Goal: Task Accomplishment & Management: Use online tool/utility

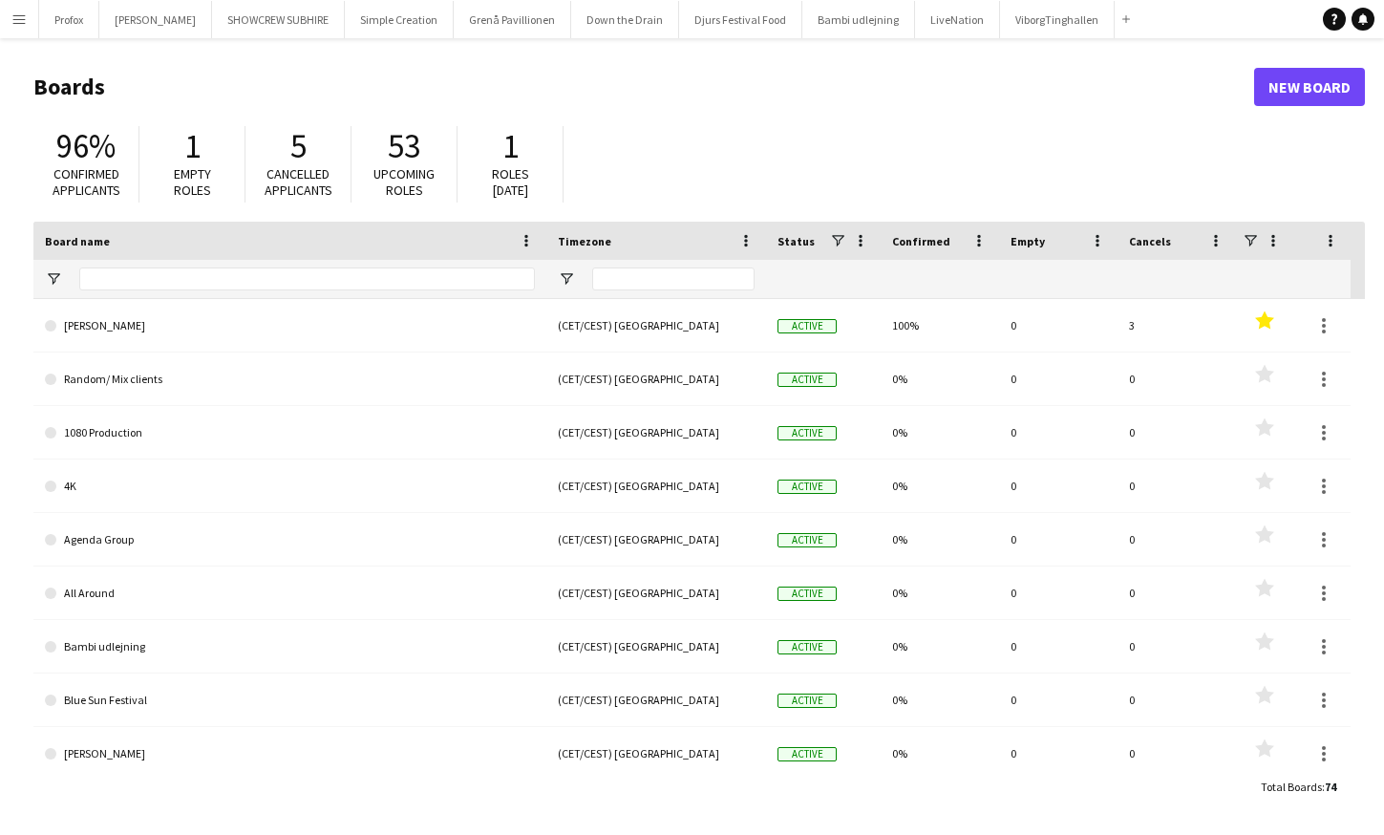
type input "****"
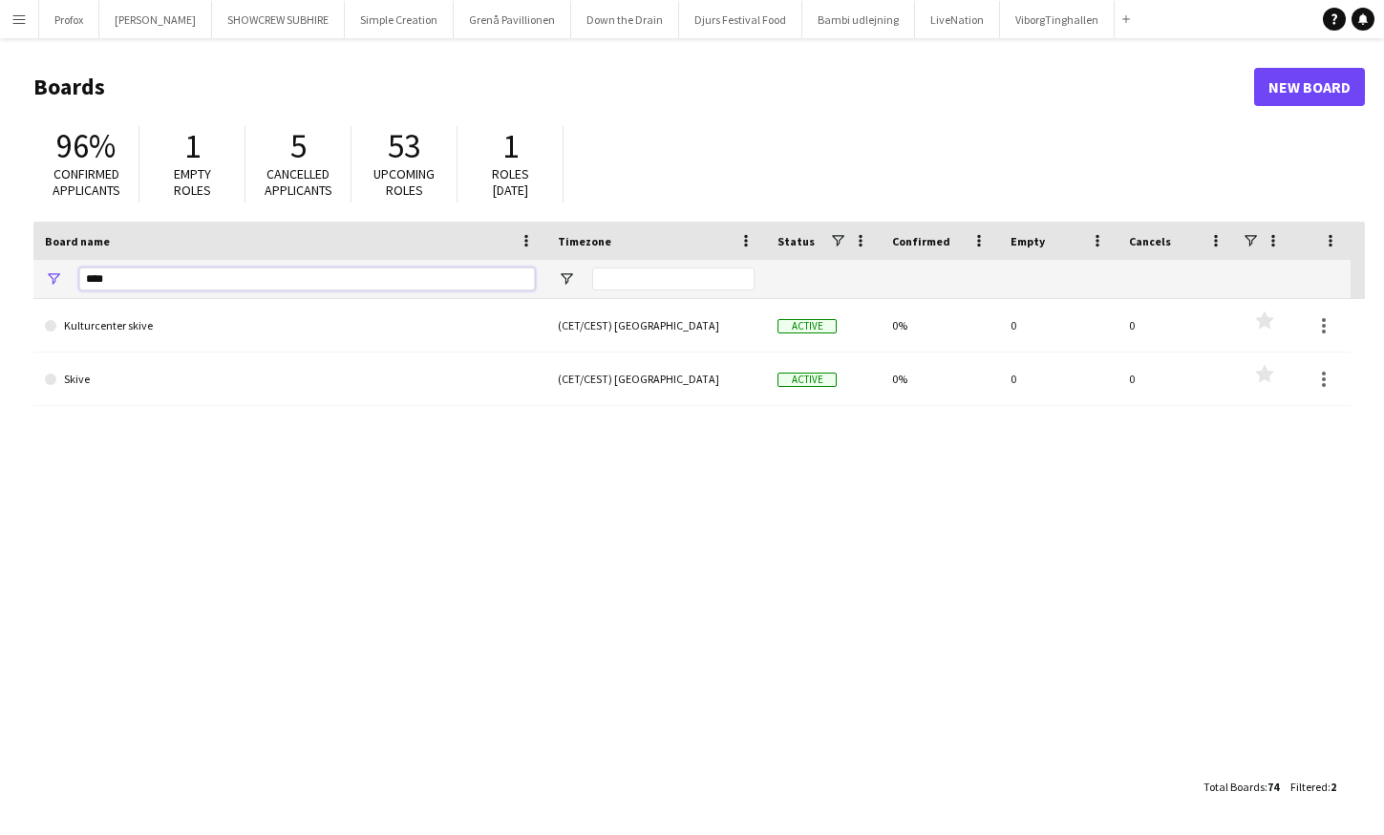
drag, startPoint x: 203, startPoint y: 281, endPoint x: 96, endPoint y: 266, distance: 108.1
click at [91, 268] on input "****" at bounding box center [307, 279] width 456 height 23
click at [75, 15] on button "Profox Close" at bounding box center [69, 19] width 60 height 37
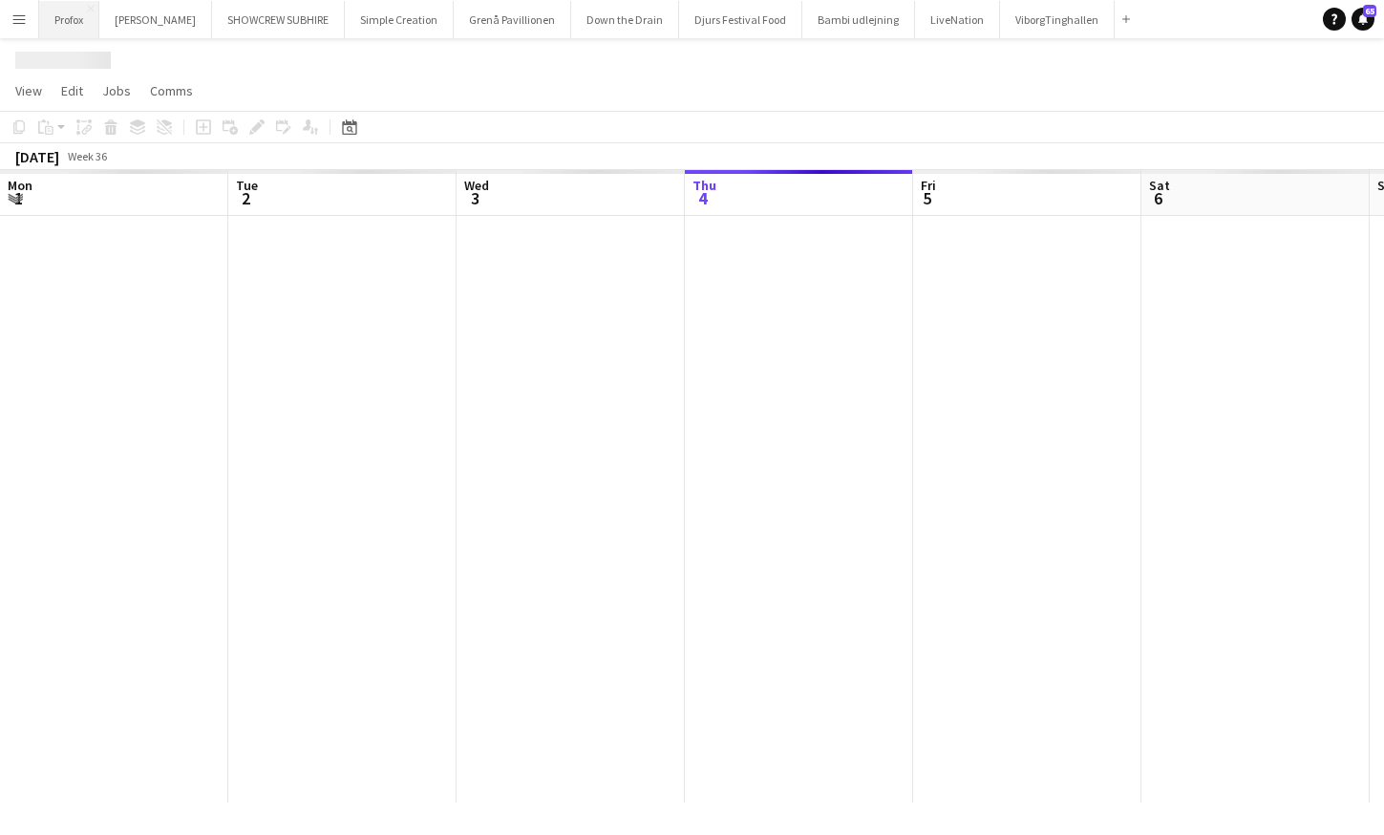
scroll to position [0, 457]
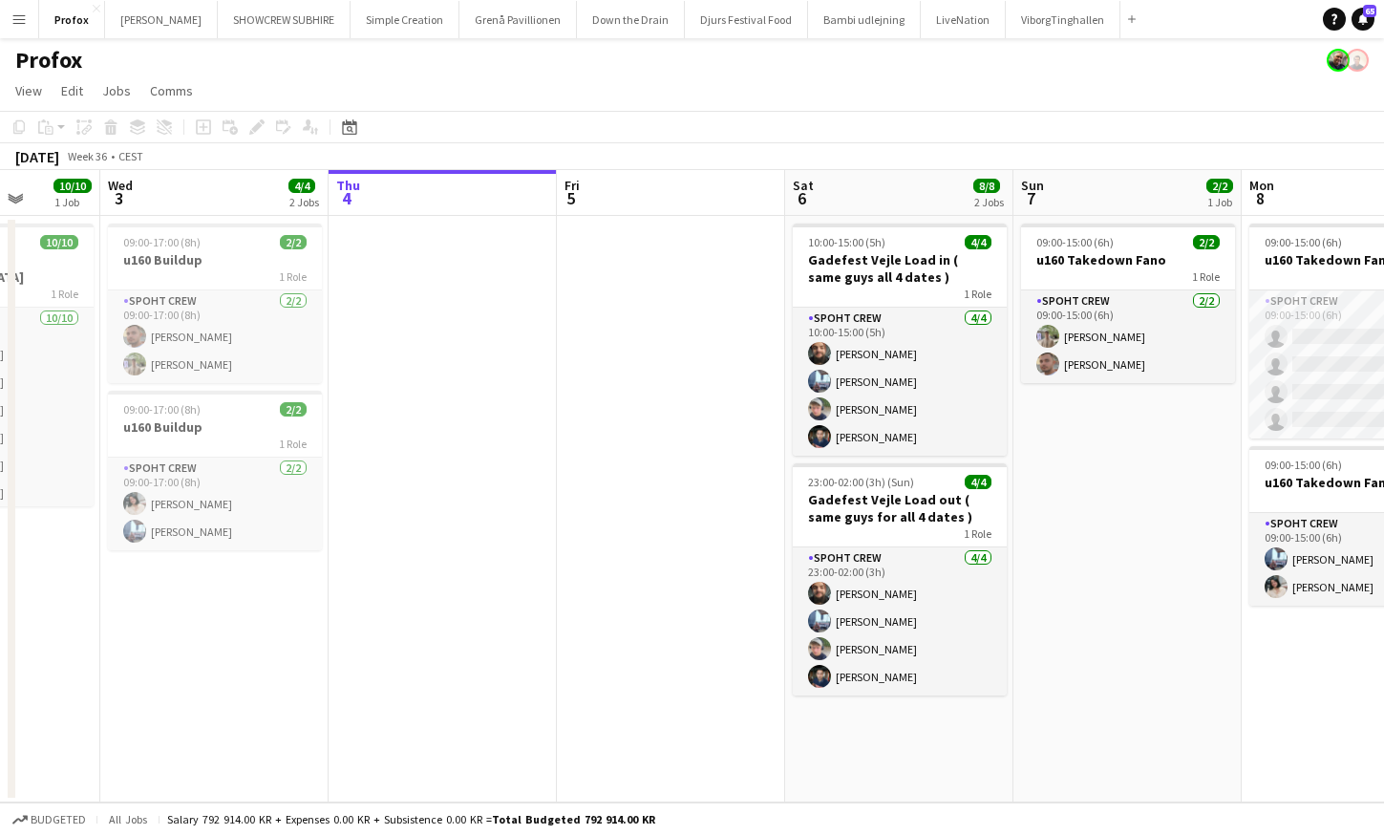
drag, startPoint x: 533, startPoint y: 191, endPoint x: 863, endPoint y: 228, distance: 331.7
click at [863, 228] on app-calendar-viewport "Sun 31 10/10 2 Jobs Mon 1 10/10 2 Jobs Tue 2 10/10 1 Job Wed 3 4/4 2 Jobs Thu 4…" at bounding box center [692, 486] width 1384 height 632
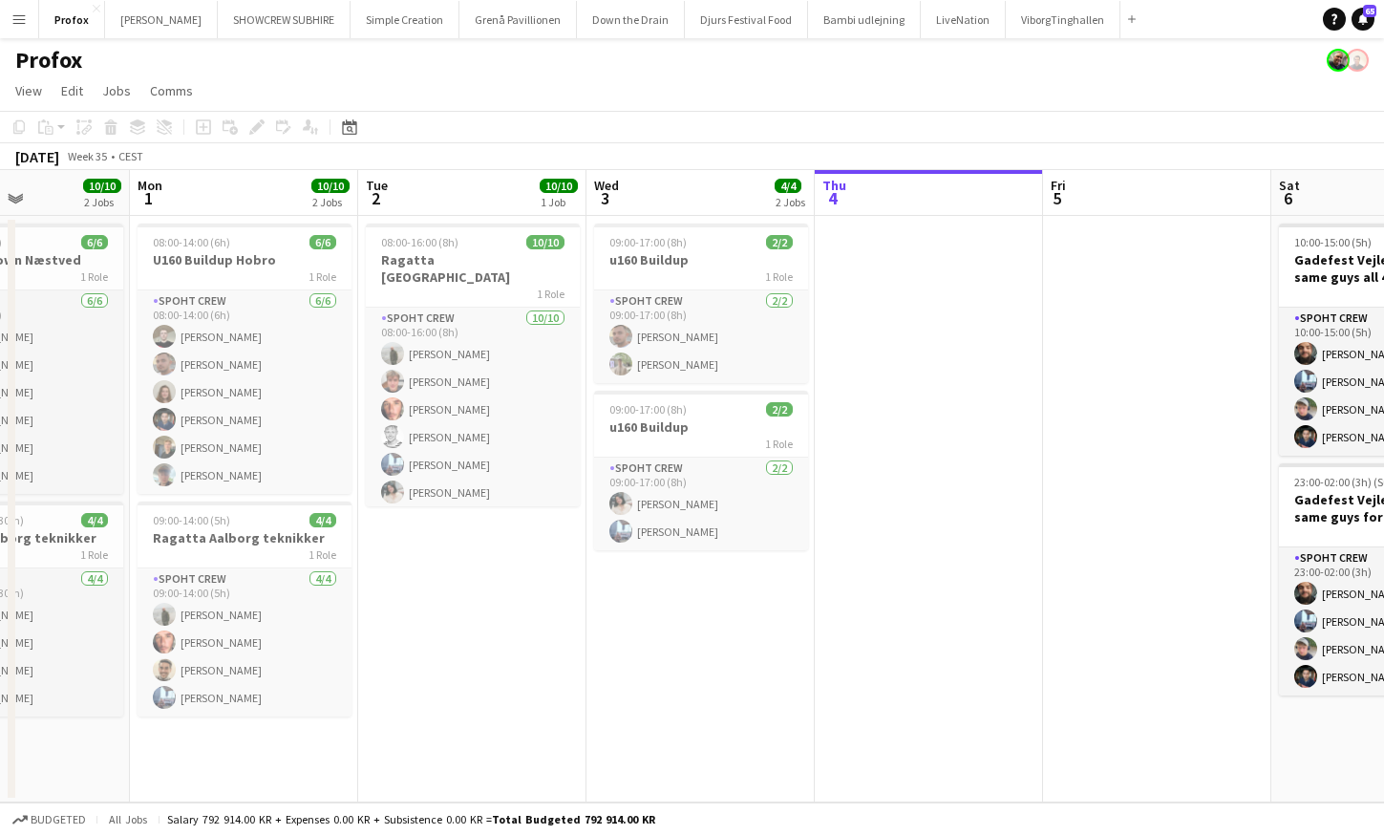
drag, startPoint x: 433, startPoint y: 197, endPoint x: 690, endPoint y: 215, distance: 257.6
click at [690, 215] on app-calendar-viewport "Fri 29 Sat 30 8/8 2 Jobs Sun 31 10/10 2 Jobs Mon 1 10/10 2 Jobs Tue 2 10/10 1 J…" at bounding box center [692, 486] width 1384 height 632
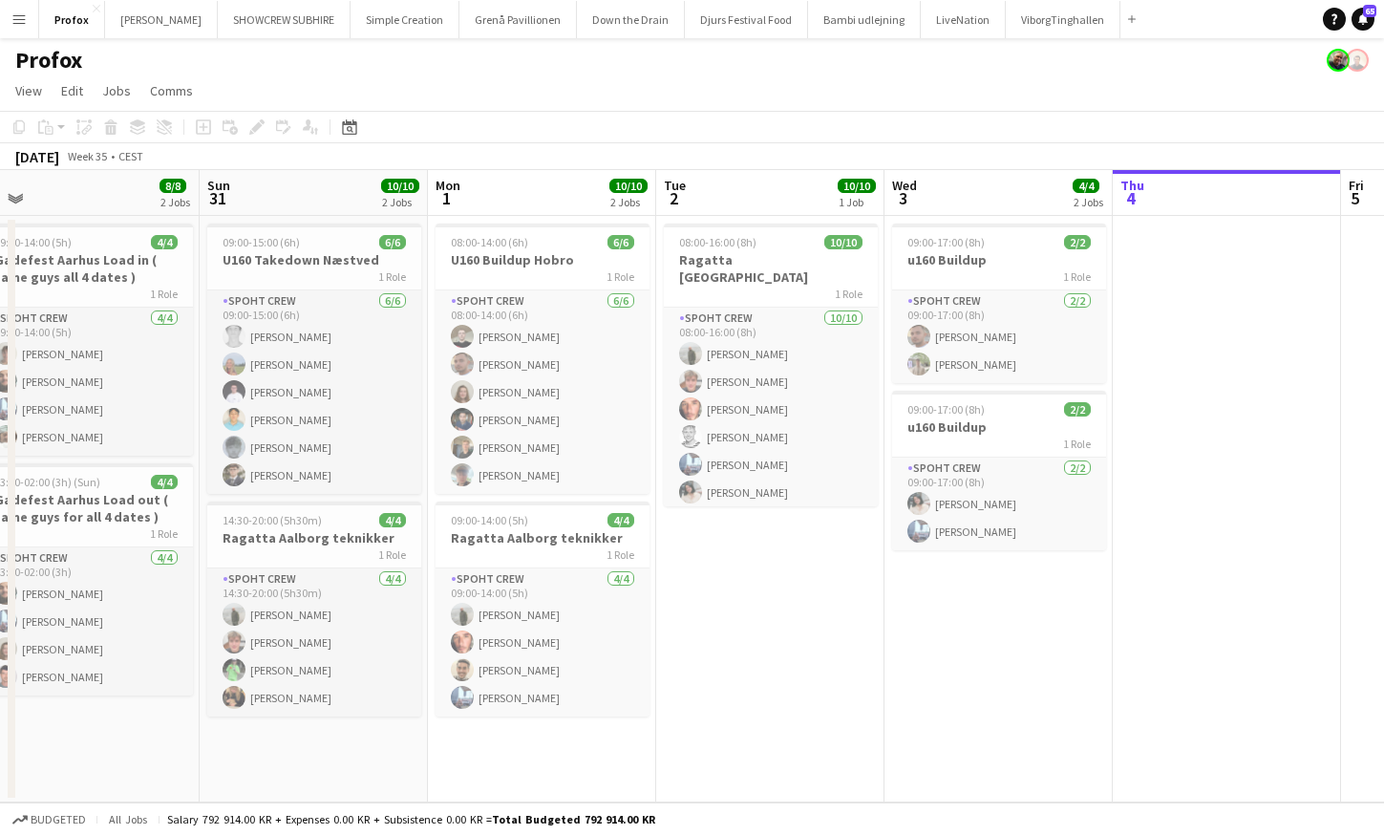
scroll to position [0, 483]
drag, startPoint x: 437, startPoint y: 198, endPoint x: 737, endPoint y: 219, distance: 300.7
click at [737, 219] on app-calendar-viewport "Thu 28 Fri 29 Sat 30 8/8 2 Jobs Sun 31 10/10 2 Jobs Mon 1 10/10 2 Jobs Tue 2 10…" at bounding box center [692, 486] width 1384 height 632
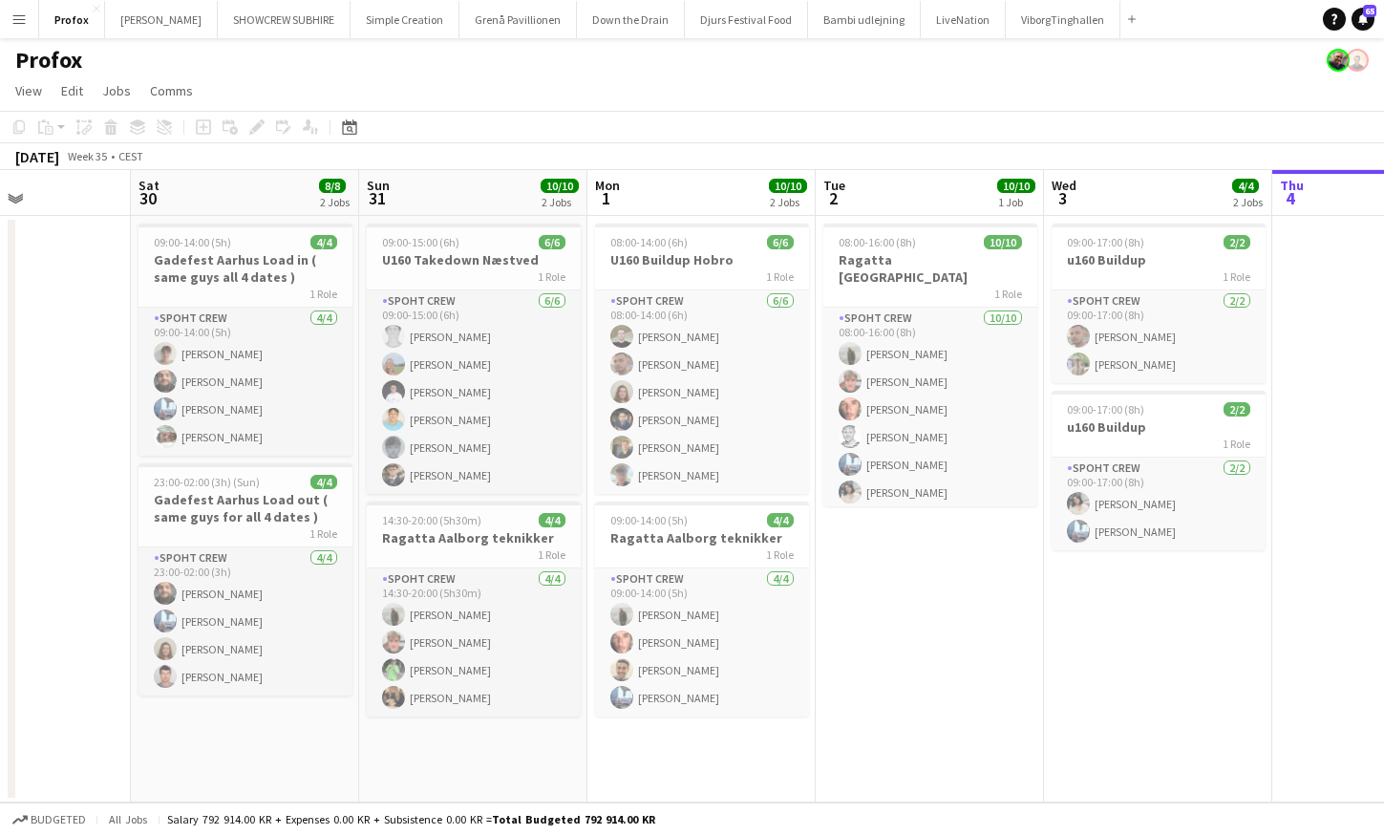
scroll to position [0, 542]
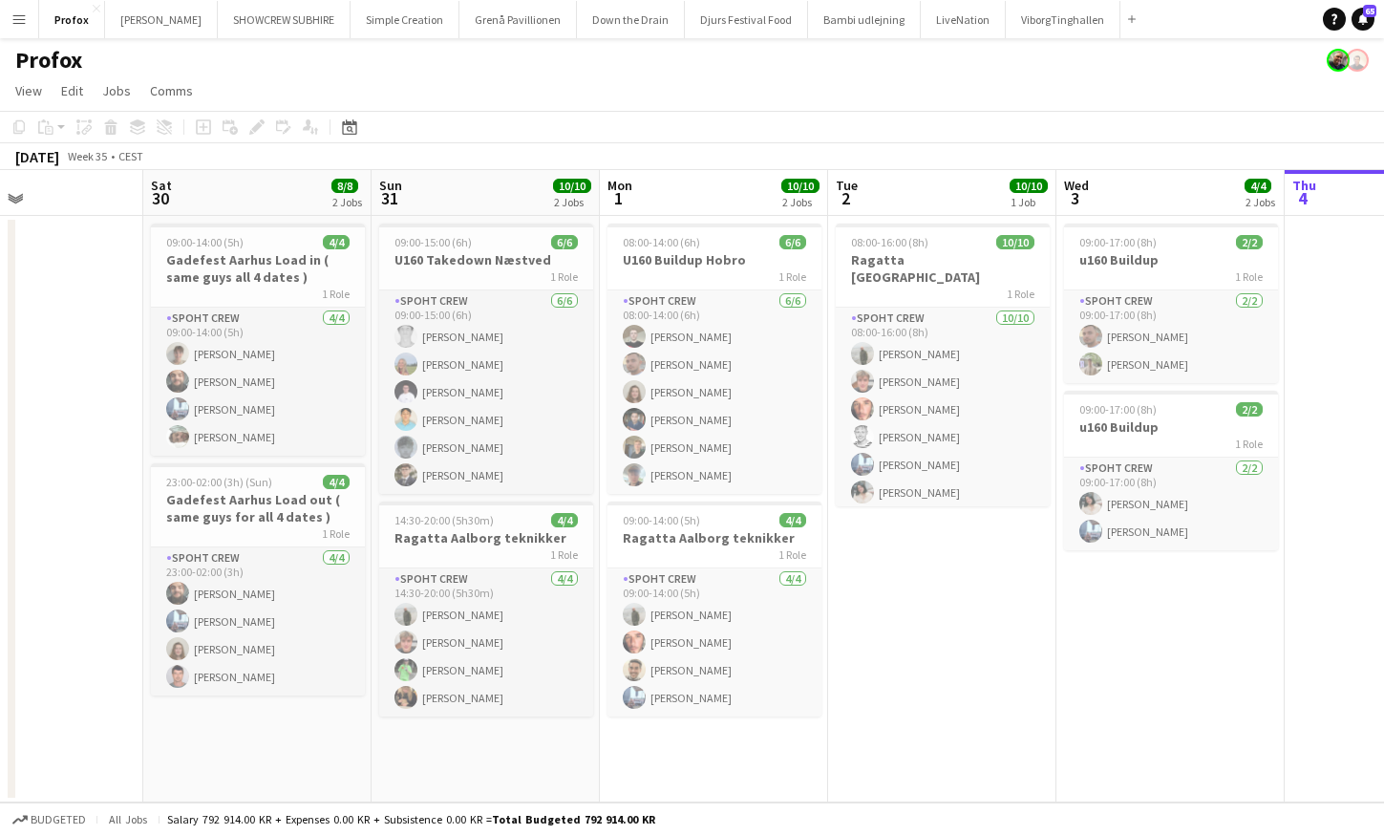
drag, startPoint x: 531, startPoint y: 208, endPoint x: 629, endPoint y: 208, distance: 97.5
click at [701, 214] on app-calendar-viewport "Wed 27 7/8 2 Jobs Thu 28 Fri 29 Sat 30 8/8 2 Jobs Sun 31 10/10 2 Jobs Mon 1 10/…" at bounding box center [692, 486] width 1384 height 632
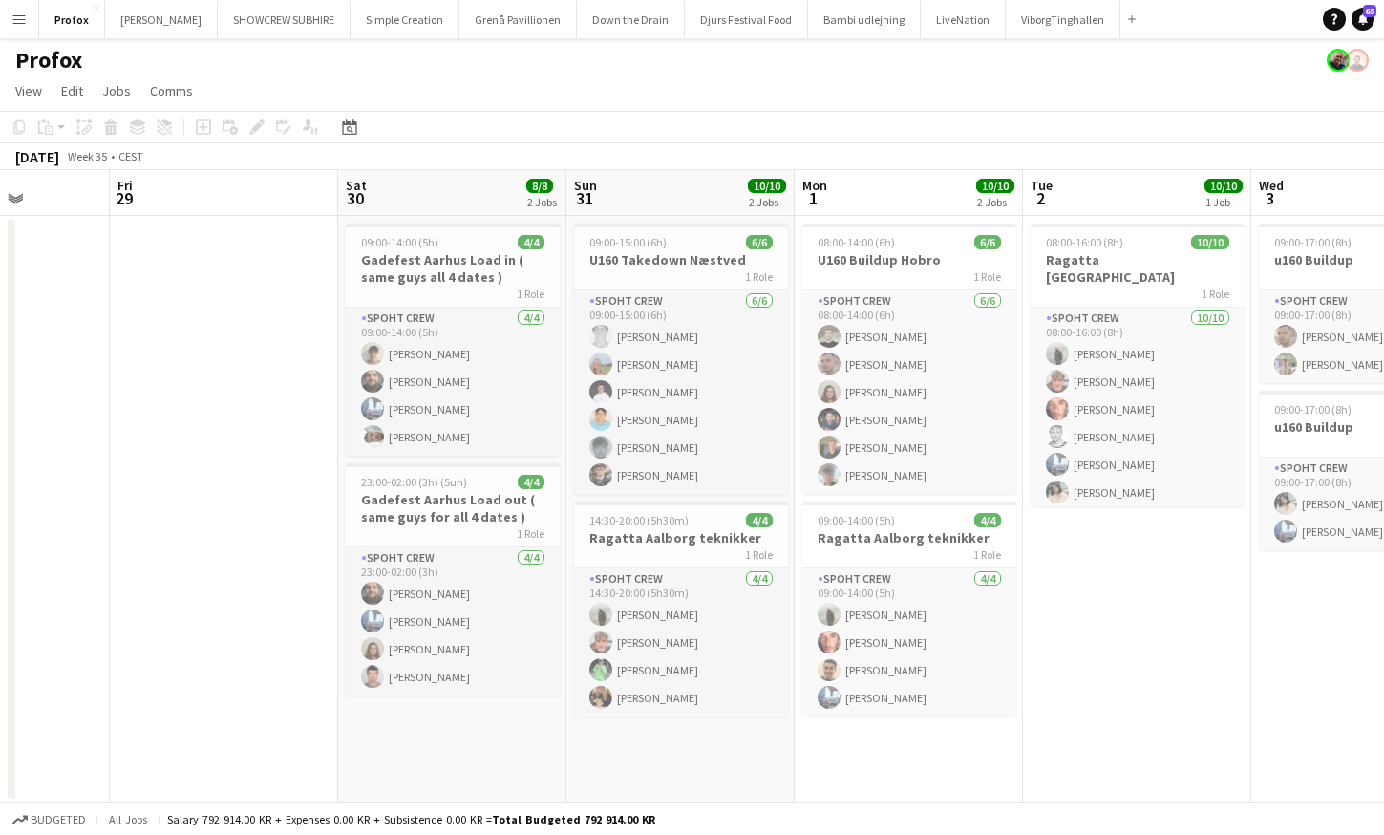
drag, startPoint x: 448, startPoint y: 204, endPoint x: 476, endPoint y: 196, distance: 29.0
click at [643, 217] on app-calendar-viewport "Tue 26 Wed 27 7/8 2 Jobs Thu 28 Fri 29 Sat 30 8/8 2 Jobs Sun 31 10/10 2 Jobs Mo…" at bounding box center [692, 486] width 1384 height 632
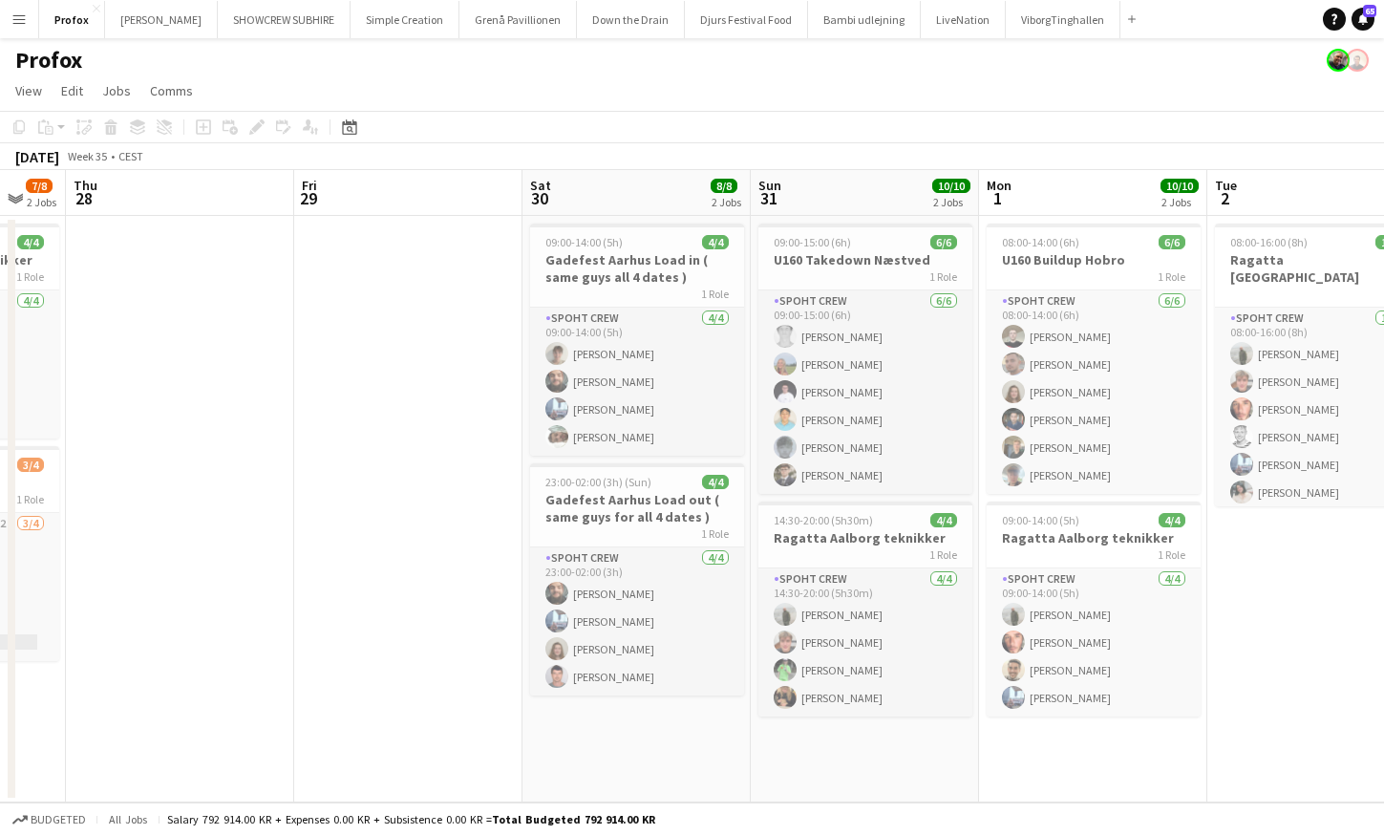
drag, startPoint x: 440, startPoint y: 193, endPoint x: 609, endPoint y: 202, distance: 168.4
click at [622, 204] on app-calendar-viewport "Tue 26 4/4 2 Jobs Wed 27 7/8 2 Jobs Thu 28 Fri 29 Sat 30 8/8 2 Jobs Sun 31 10/1…" at bounding box center [692, 486] width 1384 height 632
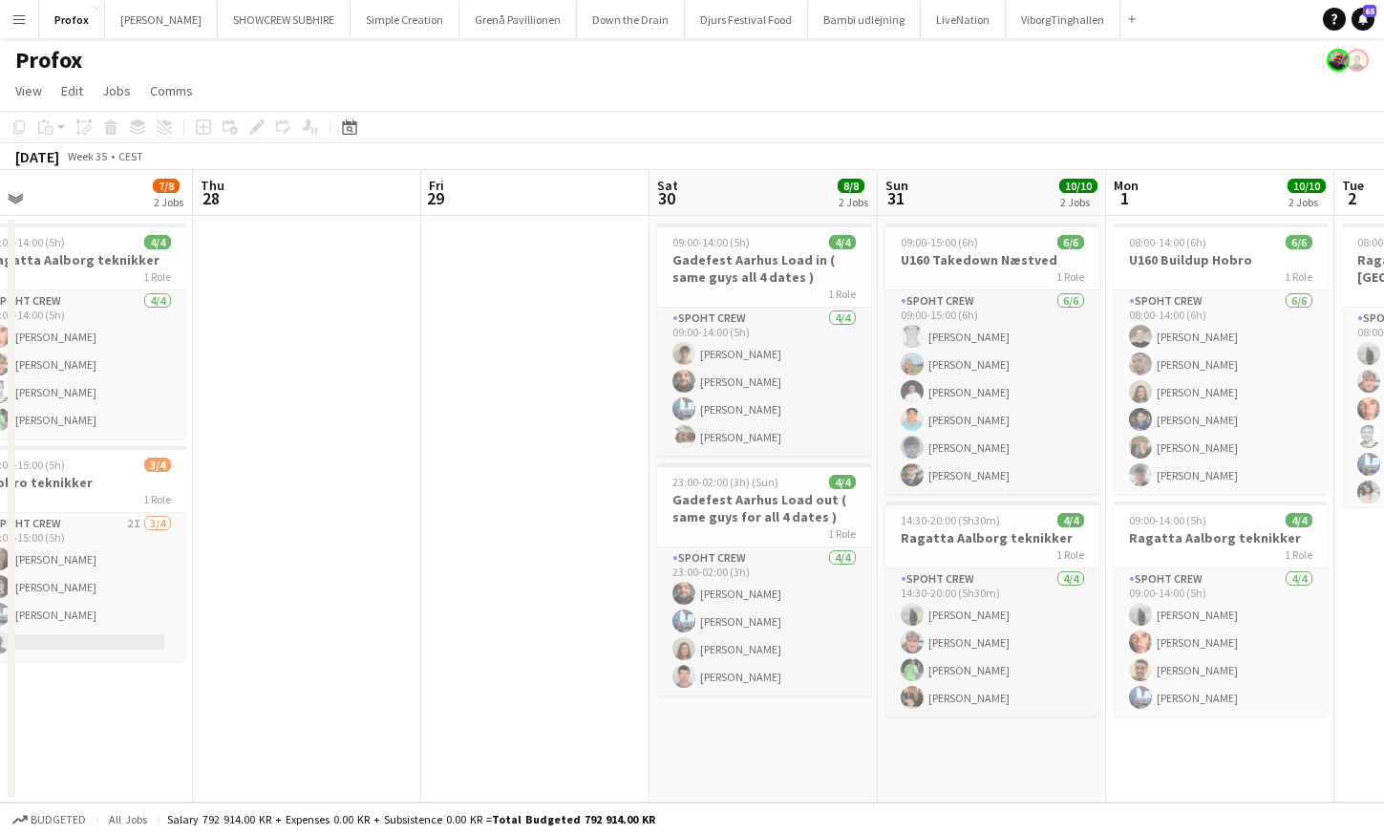
click at [543, 200] on app-calendar-viewport "Mon 25 10/10 1 Job Tue 26 4/4 2 Jobs Wed 27 7/8 2 Jobs Thu 28 Fri 29 Sat 30 8/8…" at bounding box center [692, 486] width 1384 height 632
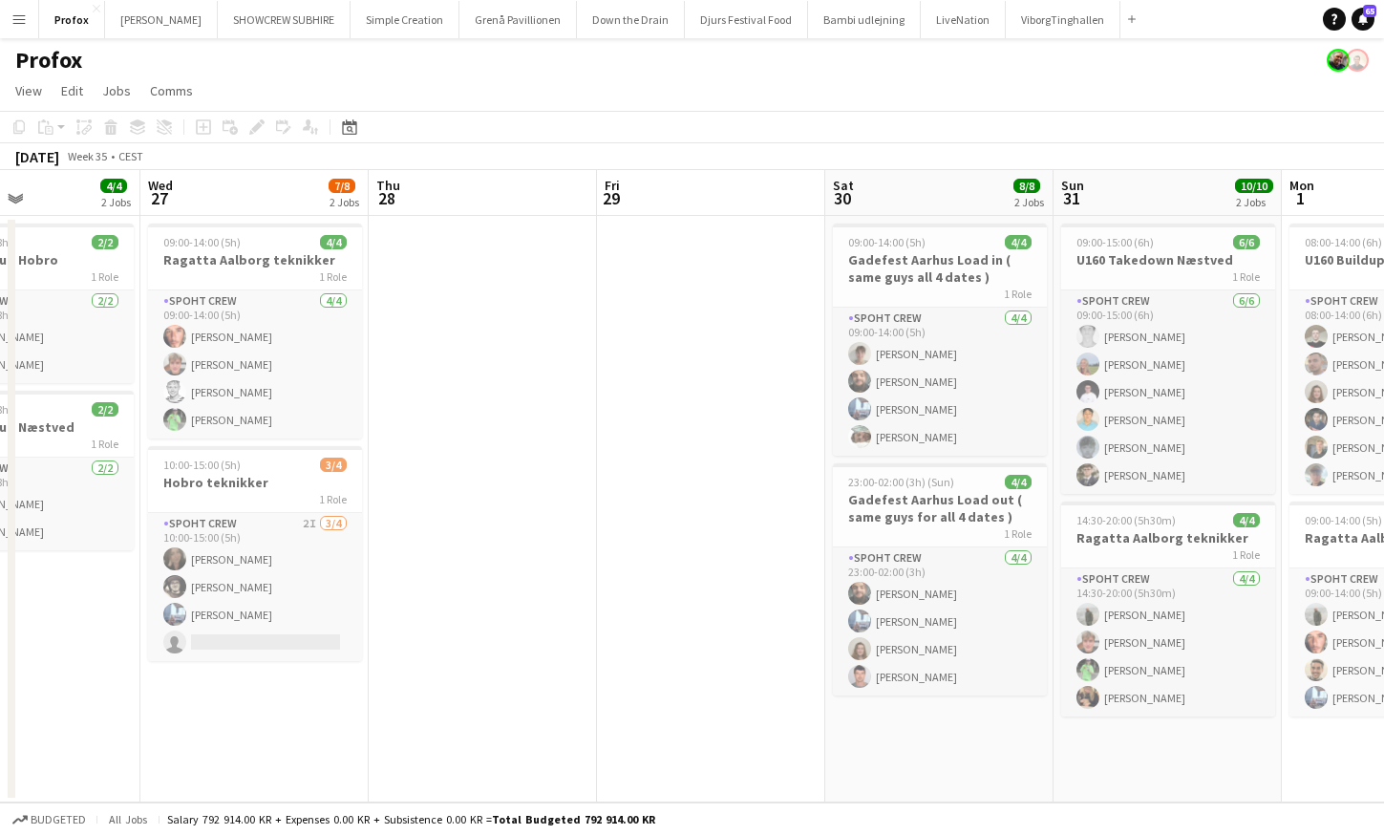
drag, startPoint x: 375, startPoint y: 183, endPoint x: 534, endPoint y: 192, distance: 159.8
click at [548, 192] on app-calendar-viewport "Sun 24 4/4 1 Job Mon 25 10/10 1 Job Tue 26 4/4 2 Jobs Wed 27 7/8 2 Jobs Thu 28 …" at bounding box center [692, 486] width 1384 height 632
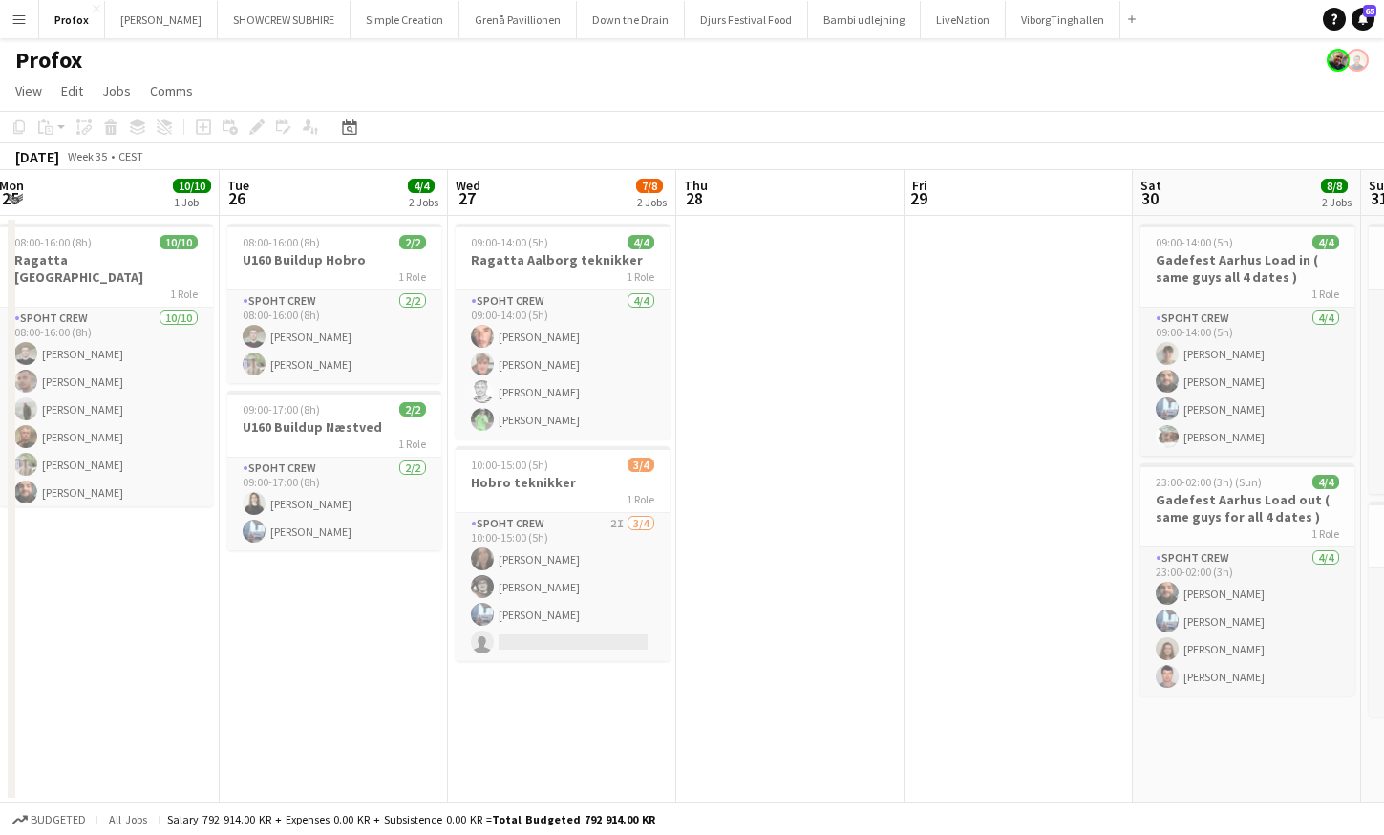
scroll to position [0, 464]
drag, startPoint x: 243, startPoint y: 191, endPoint x: 450, endPoint y: 218, distance: 209.0
click at [549, 227] on app-calendar-viewport "Sat 23 4/4 2 Jobs Sun 24 4/4 1 Job Mon 25 10/10 1 Job Tue 26 4/4 2 Jobs Wed 27 …" at bounding box center [692, 486] width 1384 height 632
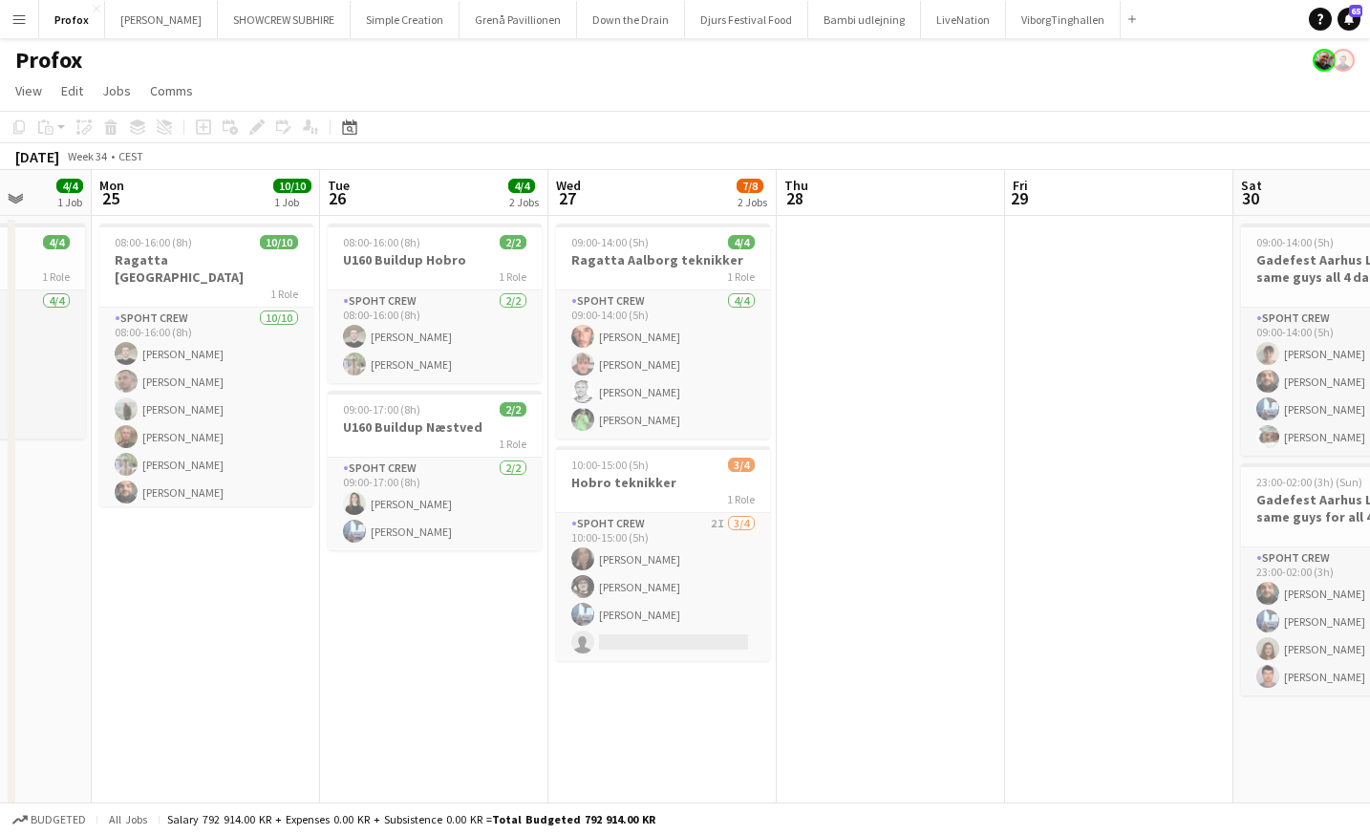
scroll to position [0, 591]
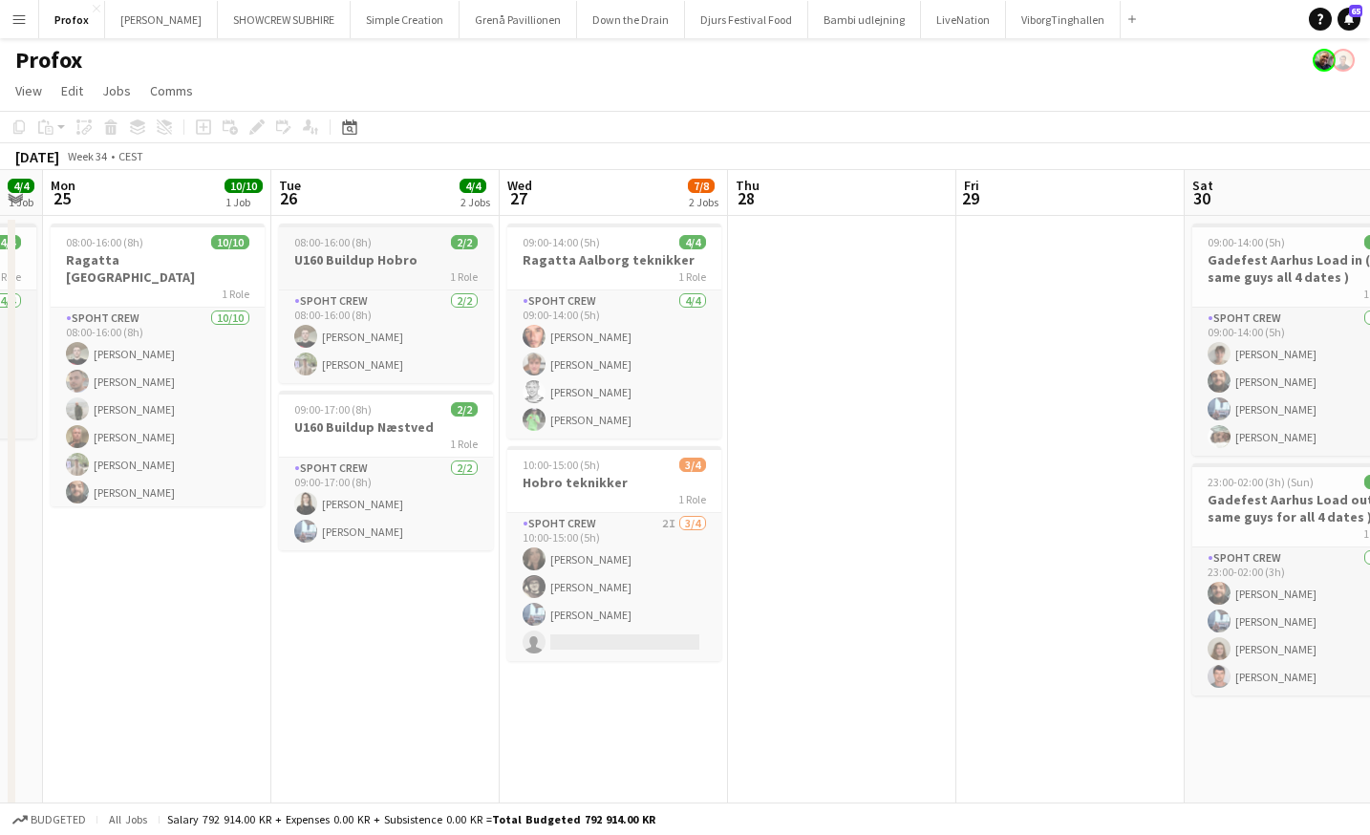
drag, startPoint x: 312, startPoint y: 202, endPoint x: 323, endPoint y: 251, distance: 50.8
click at [331, 246] on app-calendar-viewport "Fri 22 11/12 3 Jobs Sat 23 4/4 2 Jobs Sun 24 4/4 1 Job Mon 25 10/10 1 Job Tue 2…" at bounding box center [685, 565] width 1370 height 791
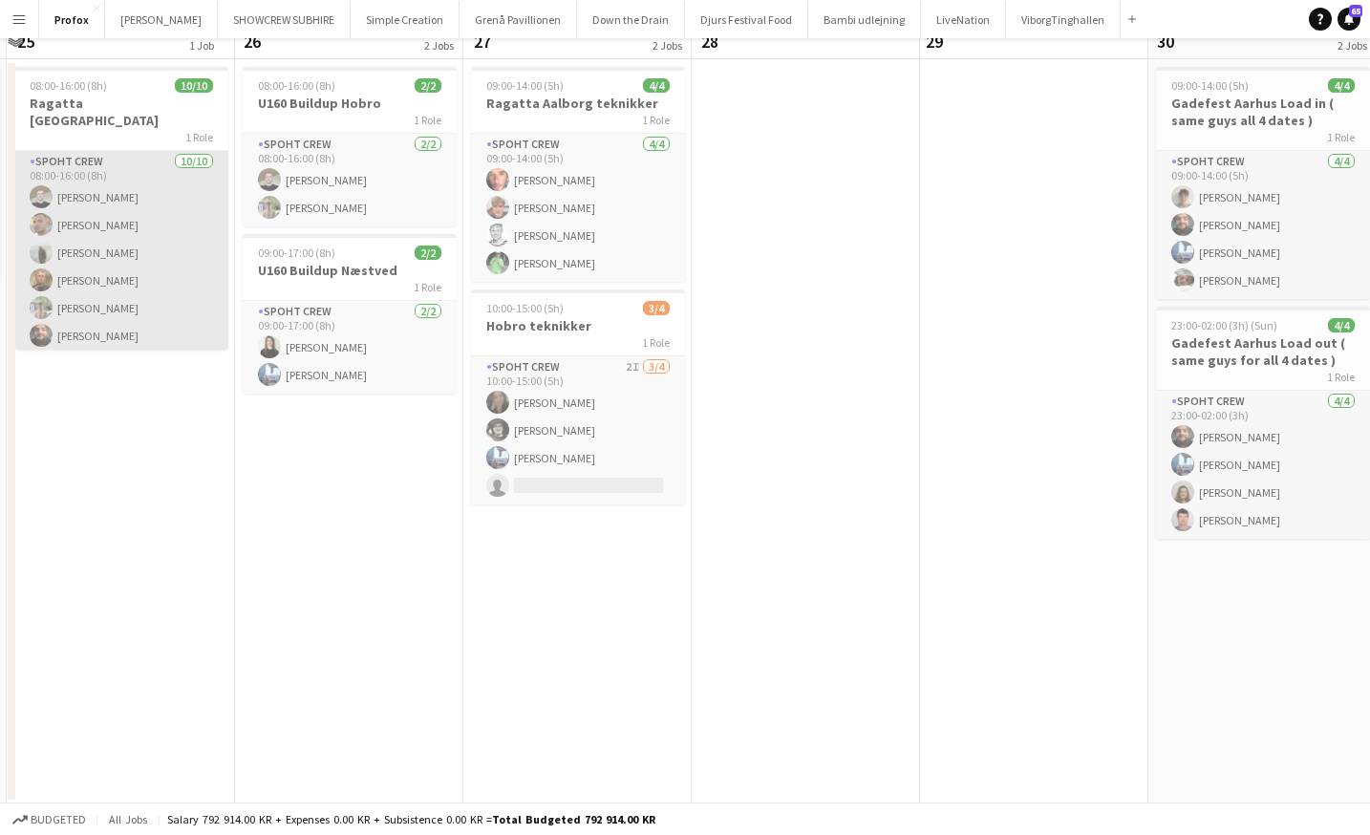
scroll to position [0, 0]
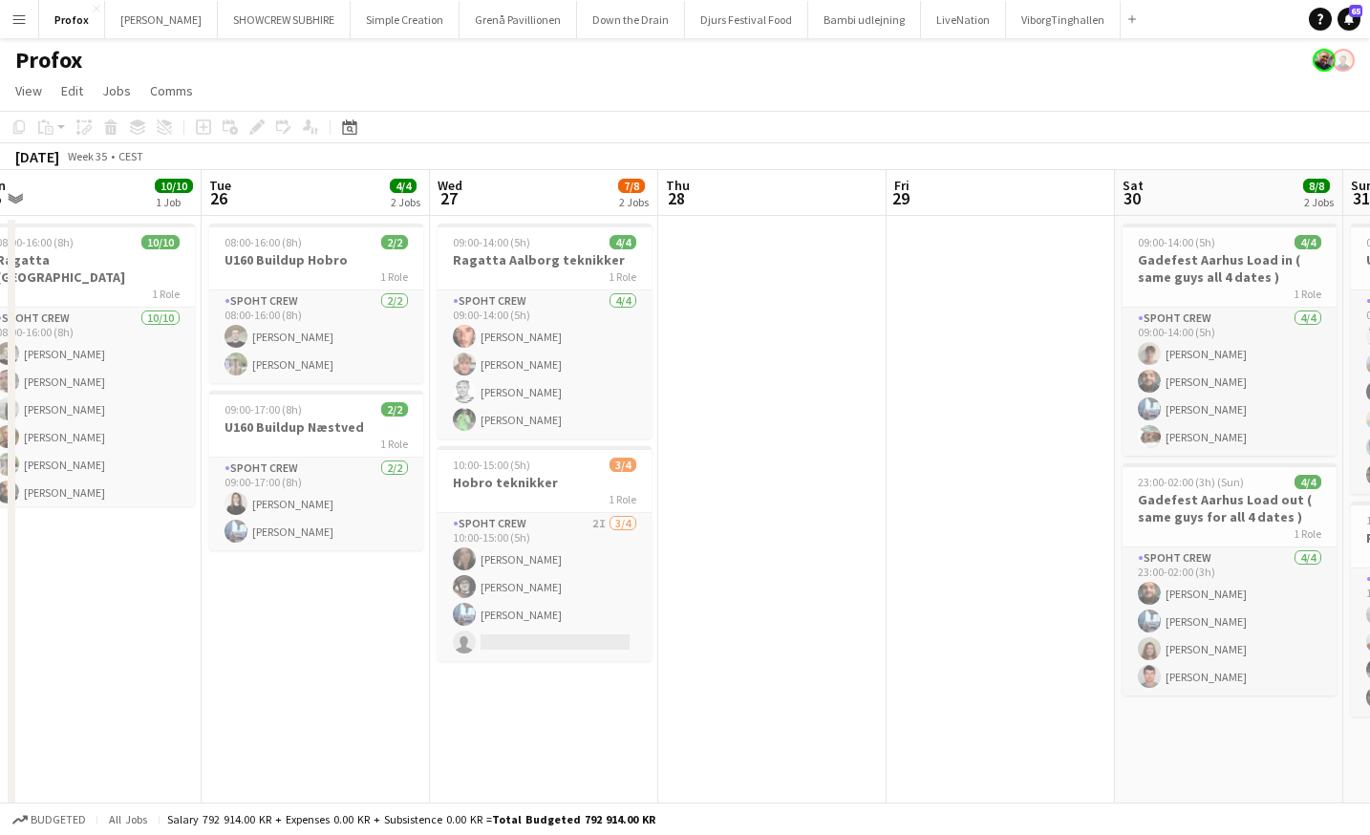
drag, startPoint x: 1044, startPoint y: 206, endPoint x: 1004, endPoint y: 222, distance: 42.9
click at [1011, 224] on app-calendar-viewport "Sat 23 4/4 2 Jobs Sun 24 4/4 1 Job Mon 25 10/10 1 Job Tue 26 4/4 2 Jobs Wed 27 …" at bounding box center [685, 565] width 1370 height 791
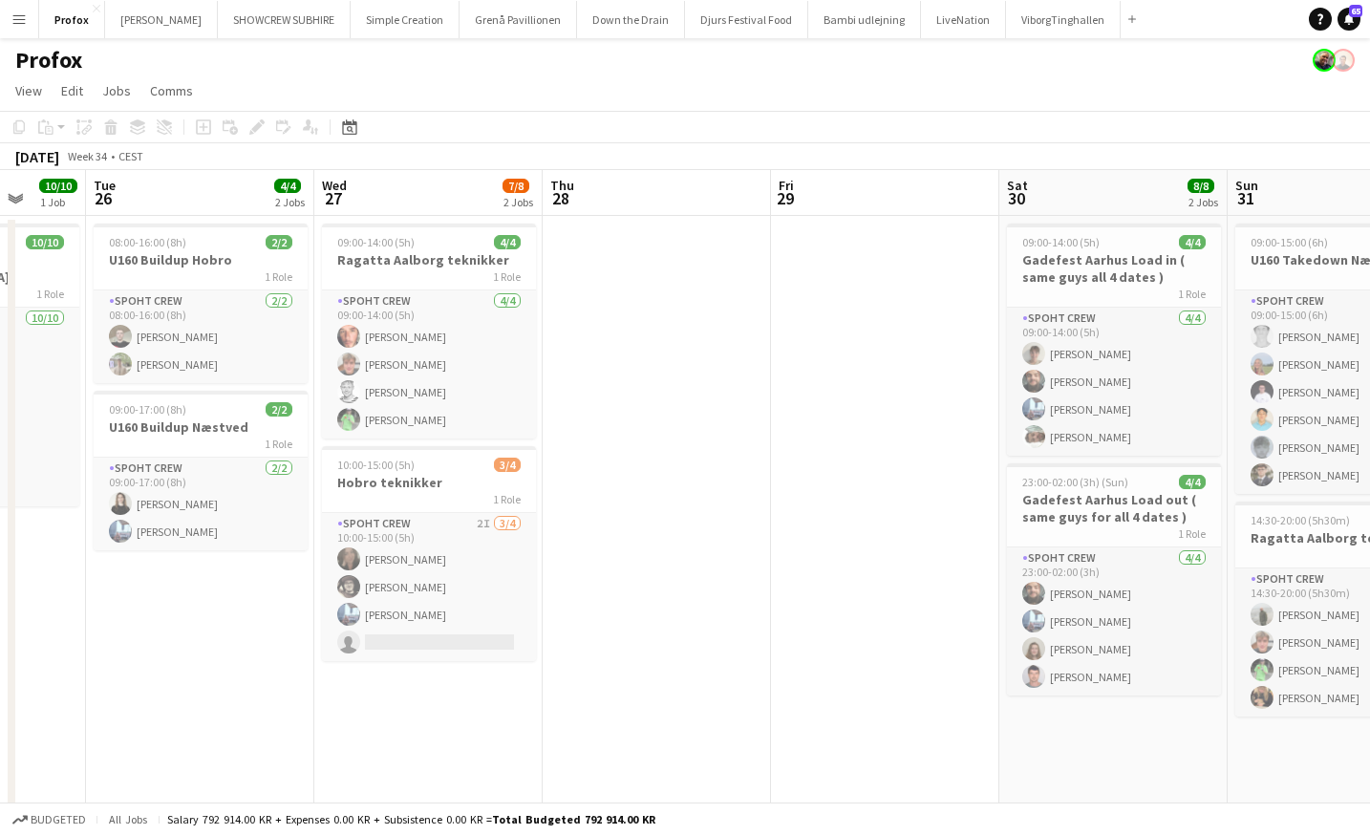
drag, startPoint x: 354, startPoint y: 194, endPoint x: 662, endPoint y: 201, distance: 308.7
click at [681, 201] on app-calendar-viewport "Sat 23 4/4 2 Jobs Sun 24 4/4 1 Job Mon 25 10/10 1 Job Tue 26 4/4 2 Jobs Wed 27 …" at bounding box center [685, 565] width 1370 height 791
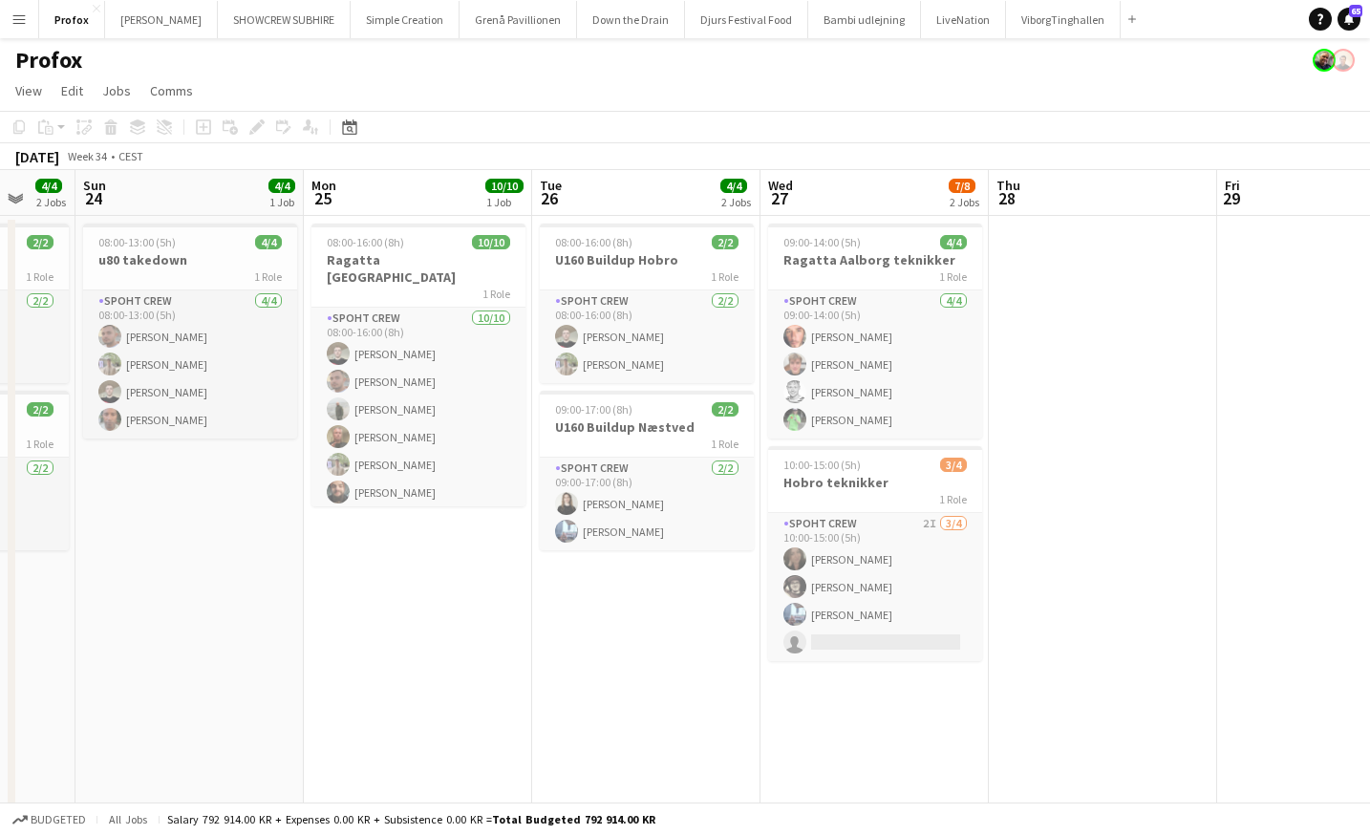
drag, startPoint x: 434, startPoint y: 195, endPoint x: 661, endPoint y: 184, distance: 227.6
click at [662, 183] on app-calendar-viewport "Thu 21 Fri 22 11/12 3 Jobs Sat 23 4/4 2 Jobs Sun 24 4/4 1 Job Mon 25 10/10 1 Jo…" at bounding box center [685, 565] width 1370 height 791
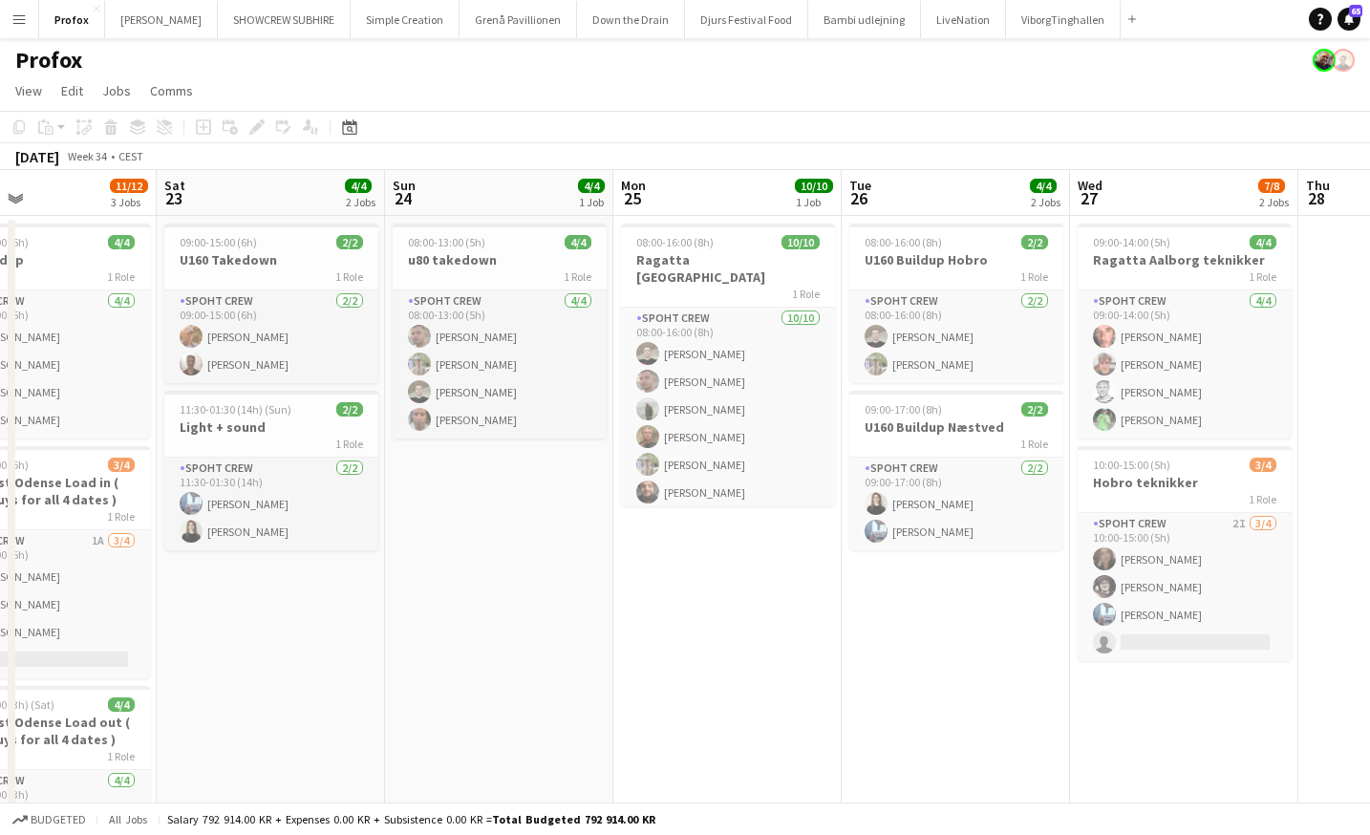
drag, startPoint x: 430, startPoint y: 183, endPoint x: 615, endPoint y: 184, distance: 185.4
click at [634, 184] on app-calendar-viewport "Wed 20 2/2 1 Job Thu 21 Fri 22 11/12 3 Jobs Sat 23 4/4 2 Jobs Sun 24 4/4 1 Job …" at bounding box center [685, 565] width 1370 height 791
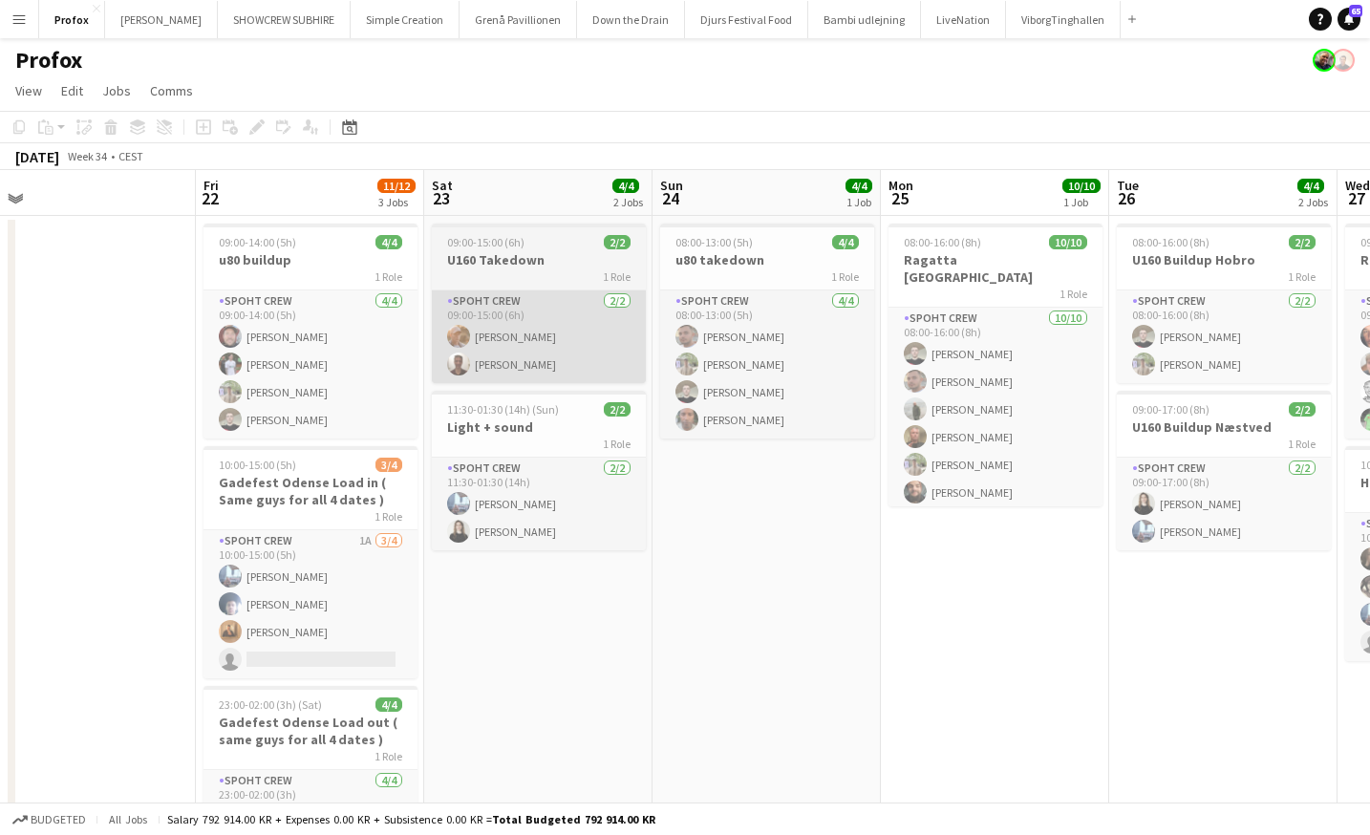
drag, startPoint x: 434, startPoint y: 199, endPoint x: 557, endPoint y: 363, distance: 205.4
click at [579, 223] on app-calendar-viewport "Tue 19 Wed 20 2/2 1 Job Thu 21 Fri 22 11/12 3 Jobs Sat 23 4/4 2 Jobs Sun 24 4/4…" at bounding box center [685, 565] width 1370 height 791
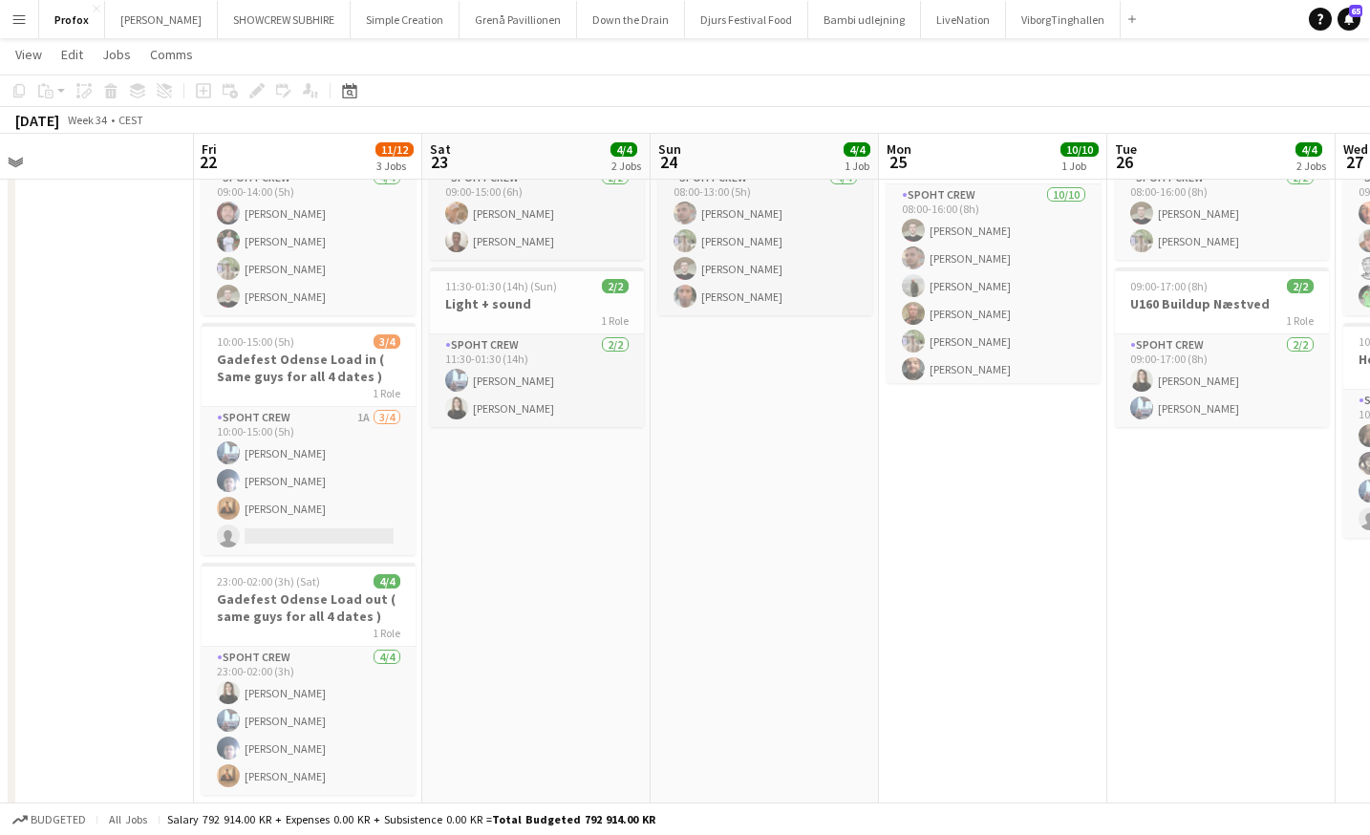
scroll to position [125, 0]
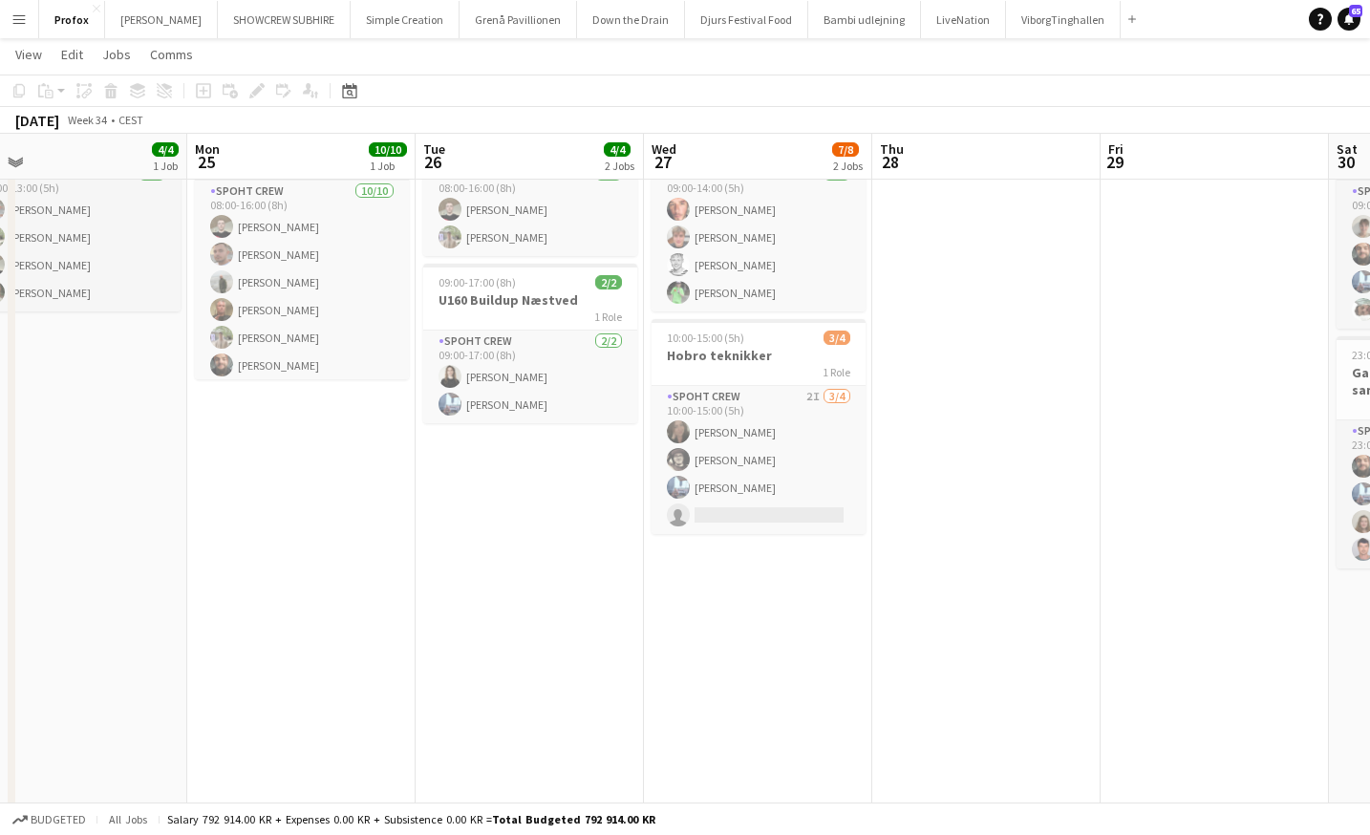
drag, startPoint x: 999, startPoint y: 155, endPoint x: 311, endPoint y: 175, distance: 688.2
click at [311, 175] on app-calendar-viewport "Thu 21 Fri 22 11/12 3 Jobs Sat 23 4/4 2 Jobs Sun 24 4/4 1 Job Mon 25 10/10 1 Jo…" at bounding box center [685, 391] width 1370 height 885
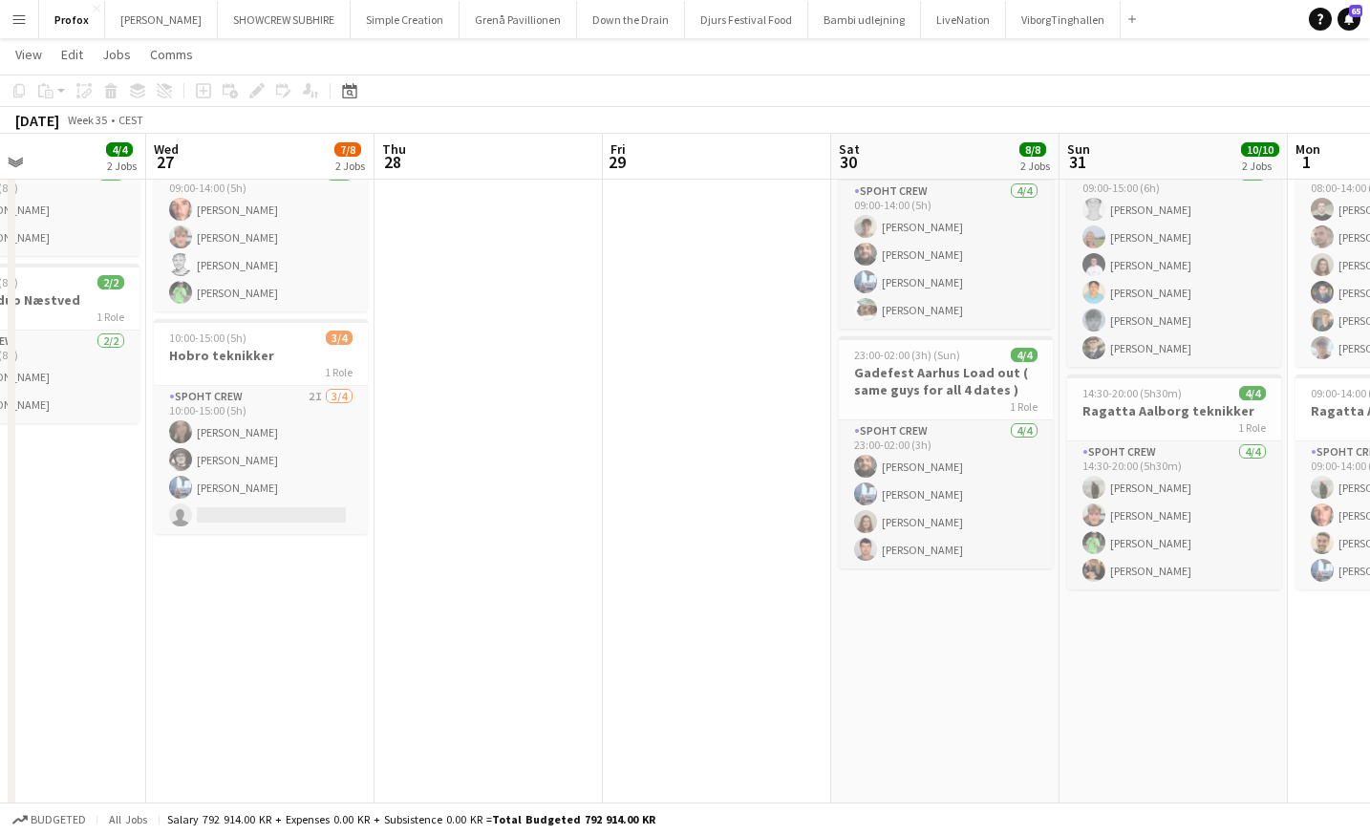
scroll to position [0, 538]
drag, startPoint x: 1039, startPoint y: 158, endPoint x: 542, endPoint y: 163, distance: 496.8
click at [542, 163] on app-calendar-viewport "Sun 24 4/4 1 Job Mon 25 10/10 1 Job Tue 26 4/4 2 Jobs Wed 27 7/8 2 Jobs Thu 28 …" at bounding box center [685, 391] width 1370 height 885
